Goal: Task Accomplishment & Management: Use online tool/utility

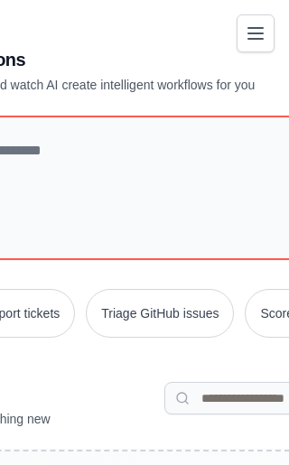
click at [263, 40] on icon "Toggle navigation" at bounding box center [255, 34] width 22 height 22
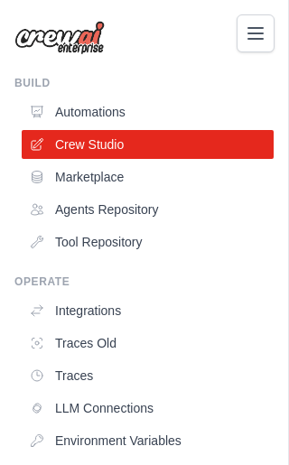
scroll to position [103, 0]
click at [111, 310] on link "Integrations" at bounding box center [148, 310] width 252 height 29
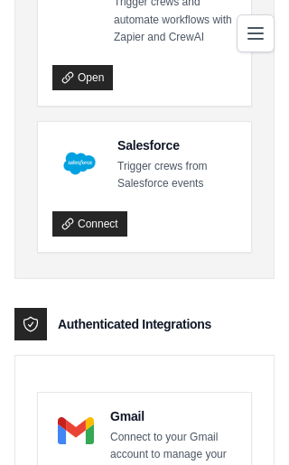
scroll to position [546, 0]
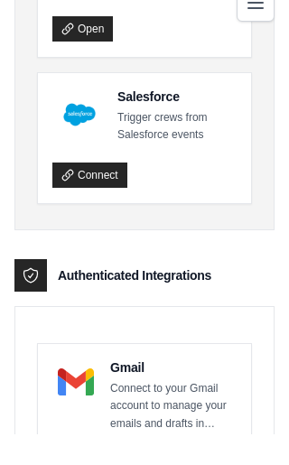
scroll to position [576, 0]
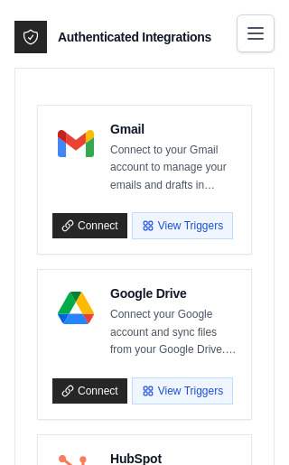
scroll to position [815, 0]
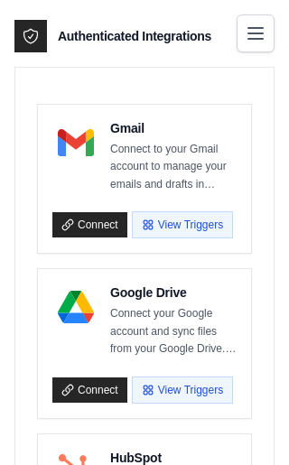
click at [101, 219] on link "Connect" at bounding box center [89, 224] width 75 height 25
